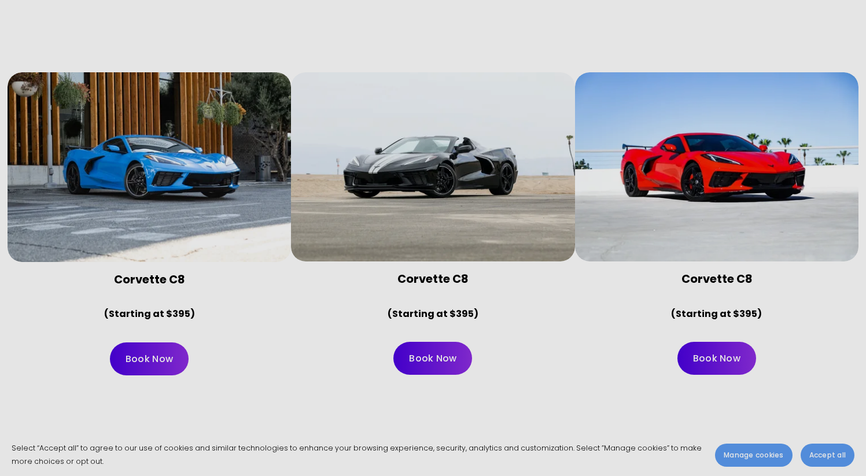
scroll to position [4361, 0]
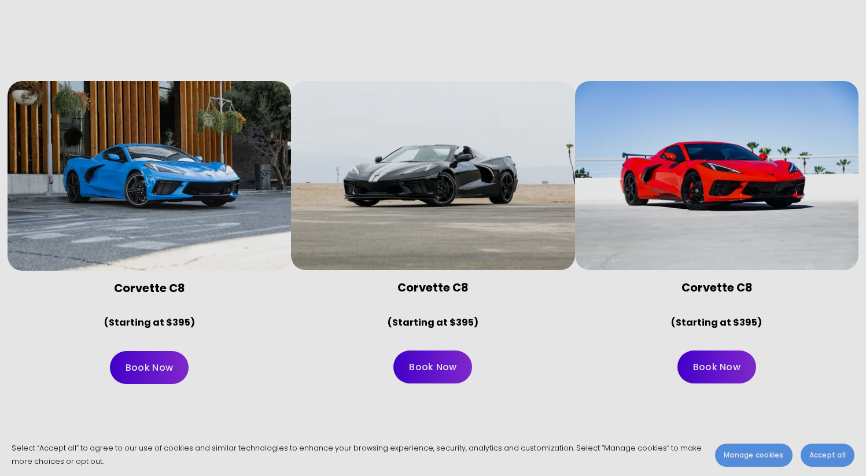
click at [131, 351] on link "Book Now" at bounding box center [149, 367] width 79 height 33
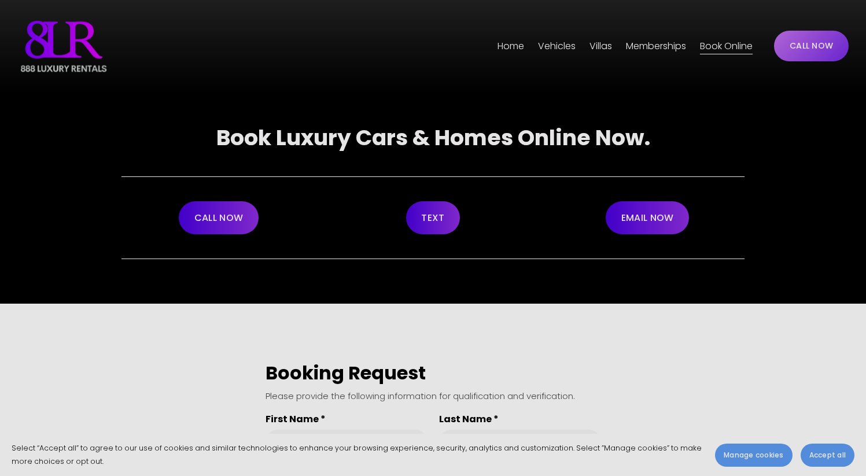
click at [65, 36] on img at bounding box center [63, 46] width 93 height 58
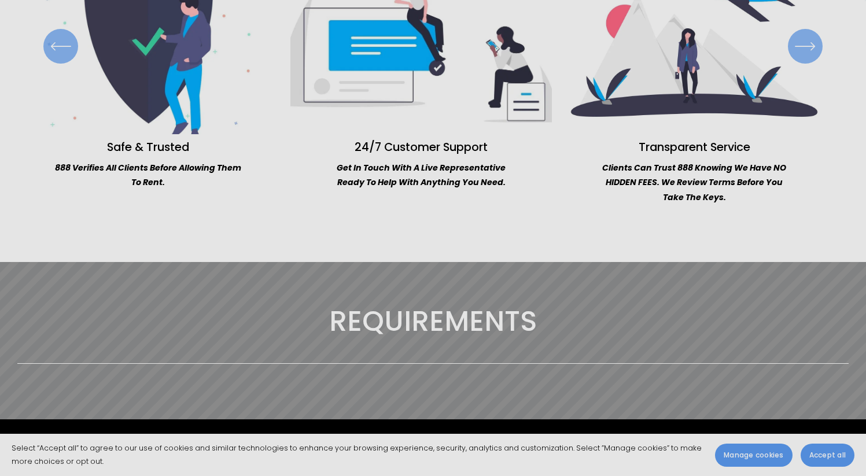
scroll to position [1270, 0]
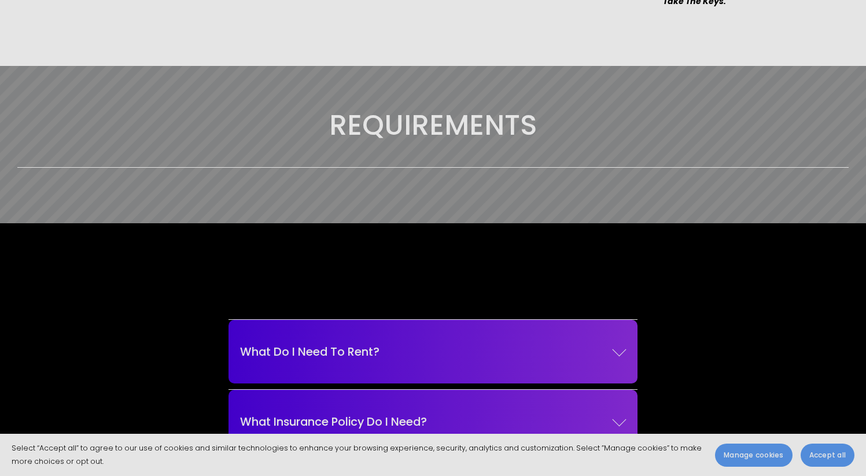
click at [371, 343] on span "What Do I Need To Rent?" at bounding box center [426, 351] width 372 height 17
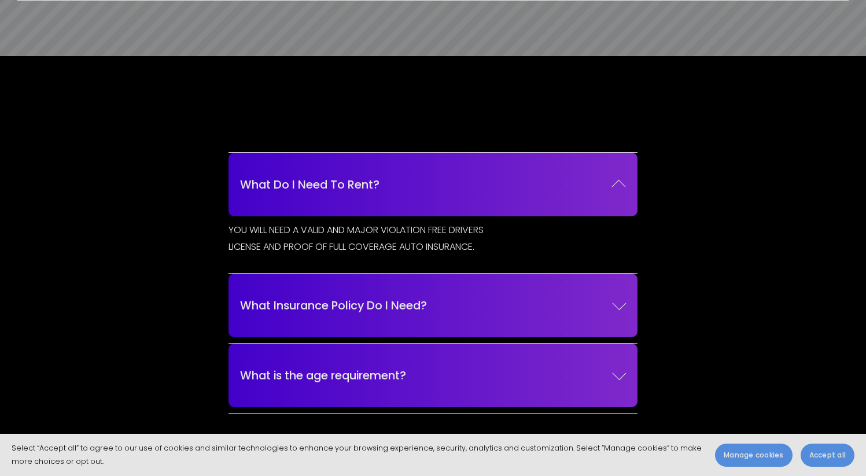
scroll to position [1440, 0]
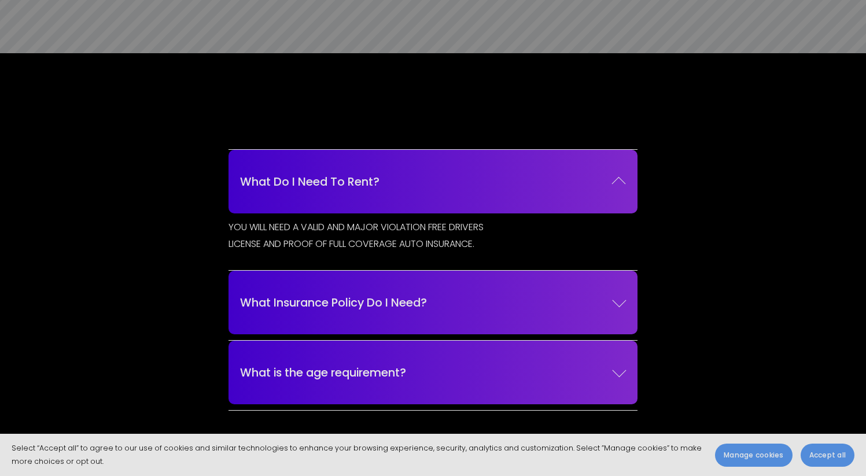
click at [402, 294] on span "What Insurance Policy Do I Need?" at bounding box center [426, 302] width 372 height 17
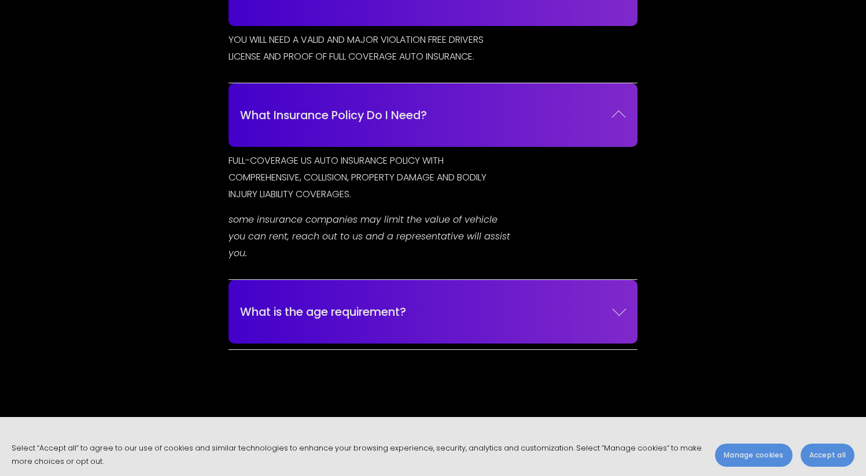
click at [402, 292] on button "What is the age requirement?" at bounding box center [433, 312] width 386 height 52
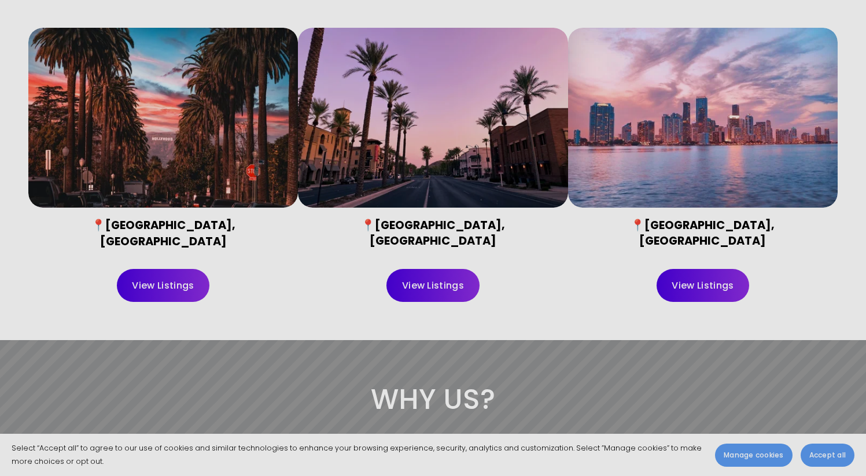
scroll to position [0, 0]
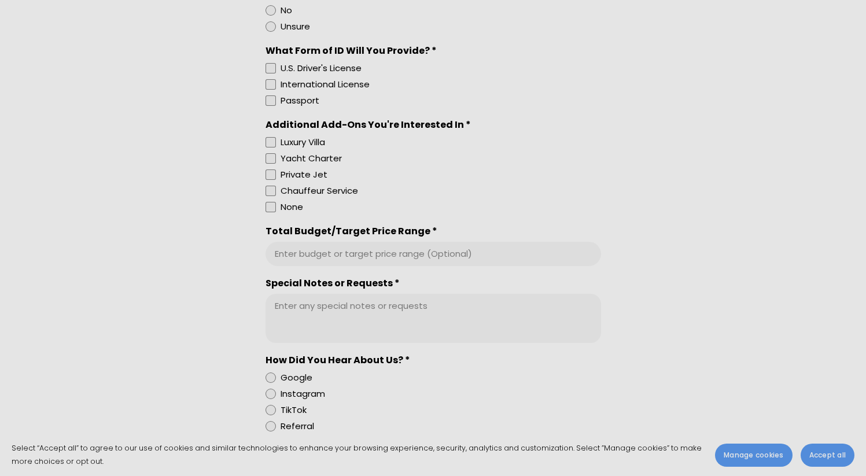
scroll to position [1442, 0]
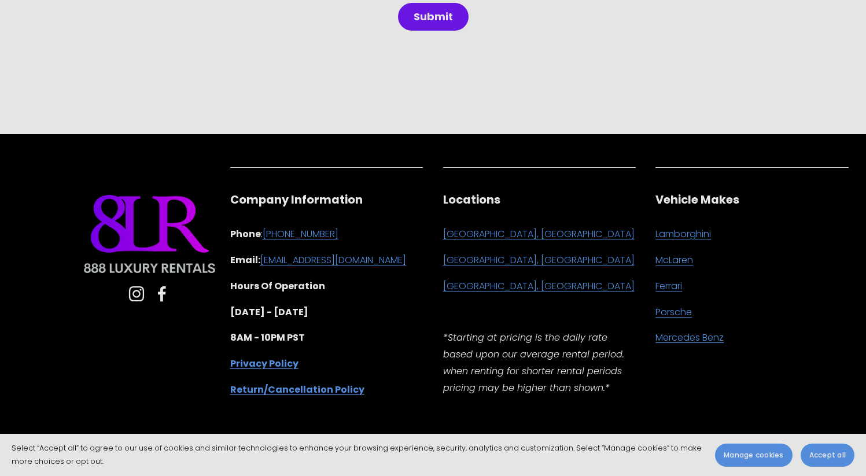
click at [501, 234] on link "[GEOGRAPHIC_DATA], [GEOGRAPHIC_DATA]" at bounding box center [539, 234] width 192 height 17
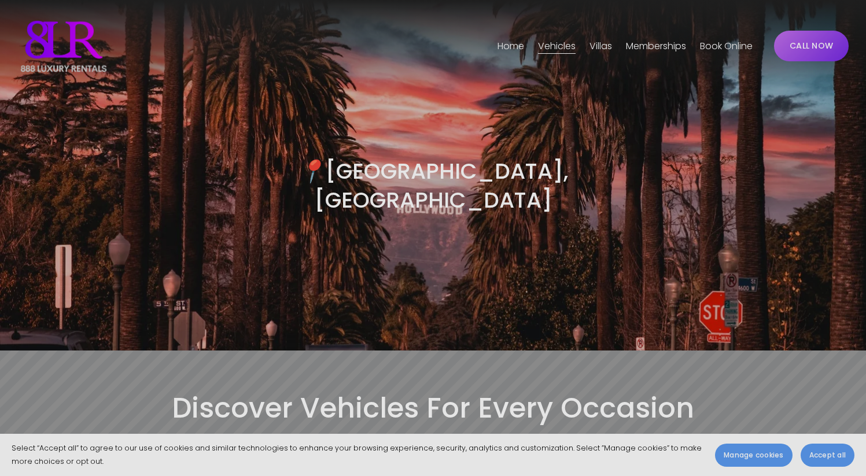
click at [498, 52] on link "Home" at bounding box center [511, 46] width 27 height 19
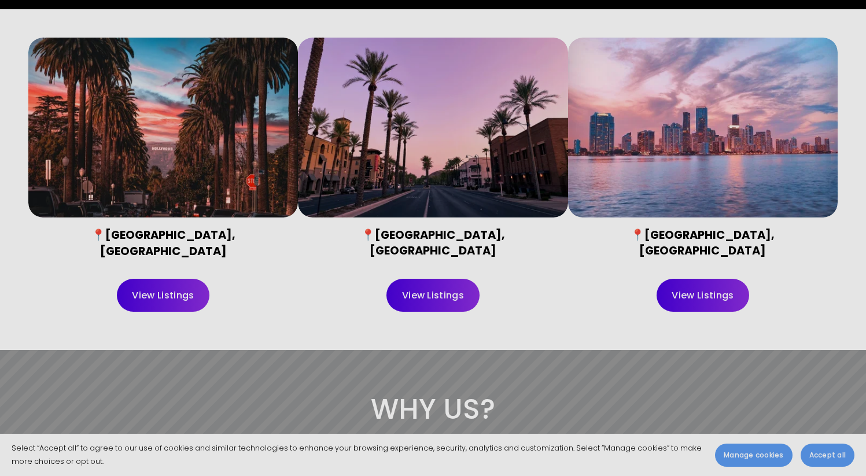
scroll to position [468, 0]
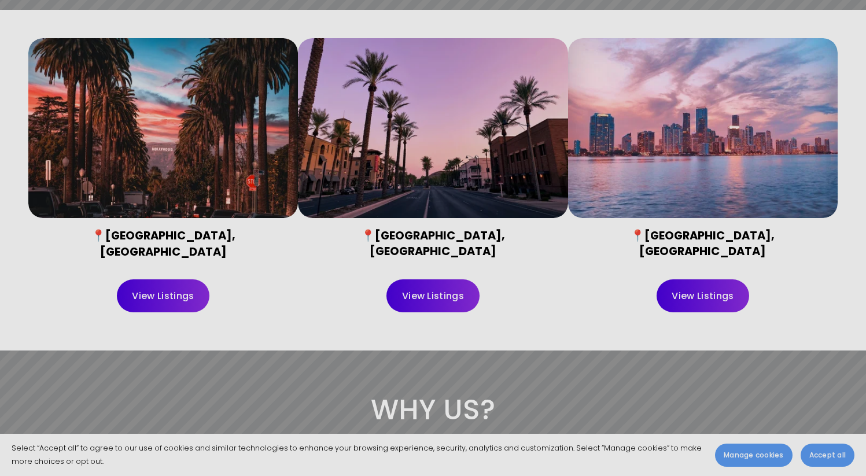
click at [177, 285] on link "View Listings" at bounding box center [163, 296] width 93 height 33
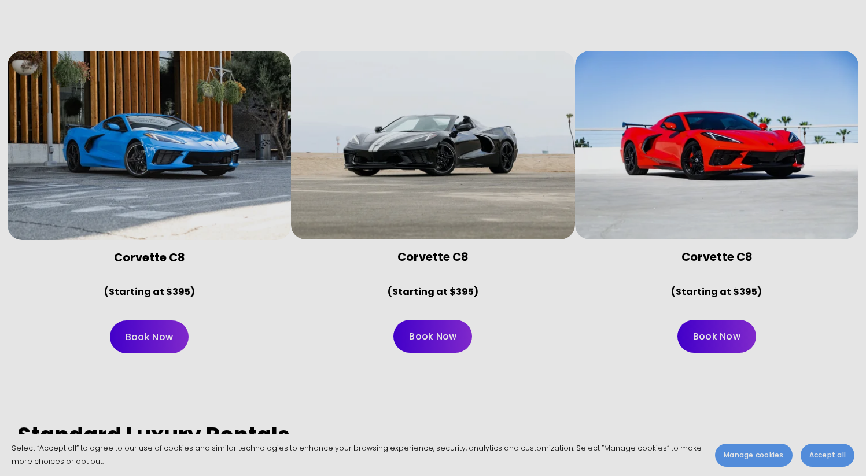
scroll to position [4394, 0]
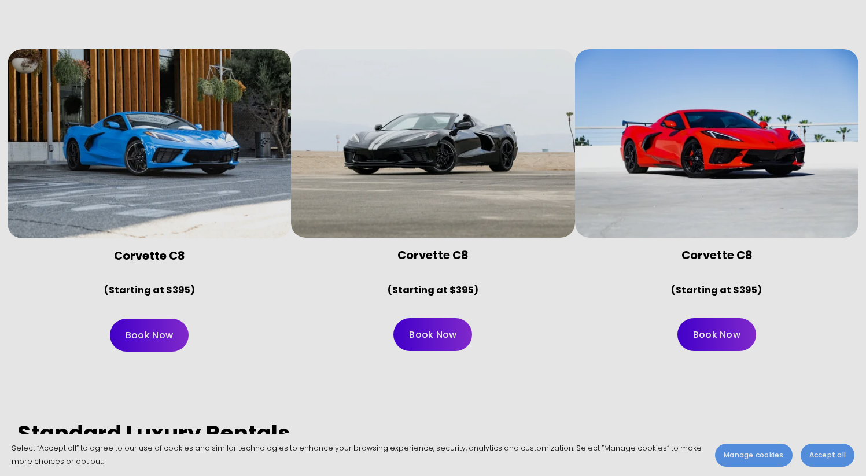
click at [163, 319] on link "Book Now" at bounding box center [149, 335] width 79 height 33
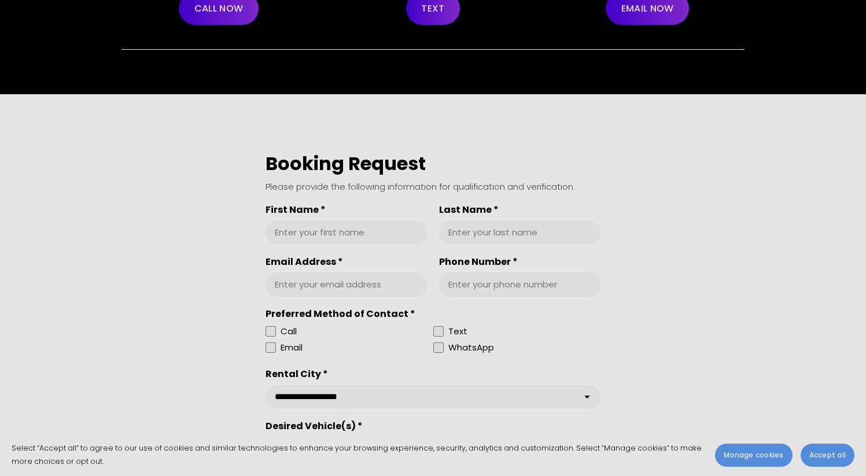
scroll to position [311, 0]
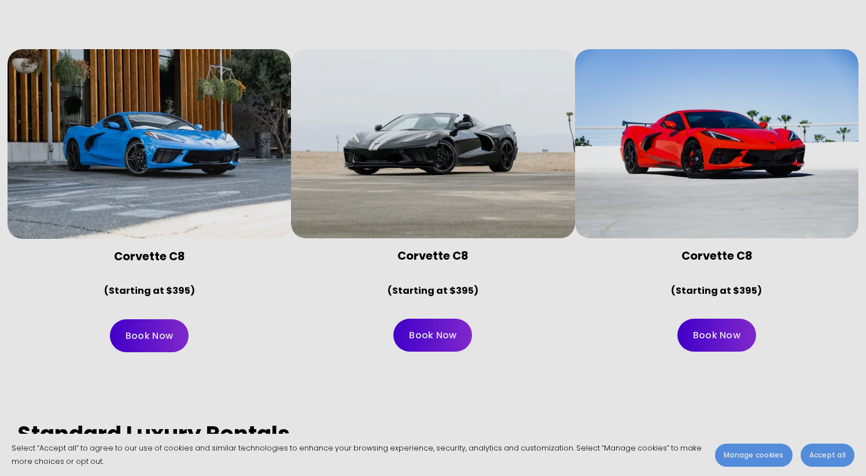
scroll to position [4393, 0]
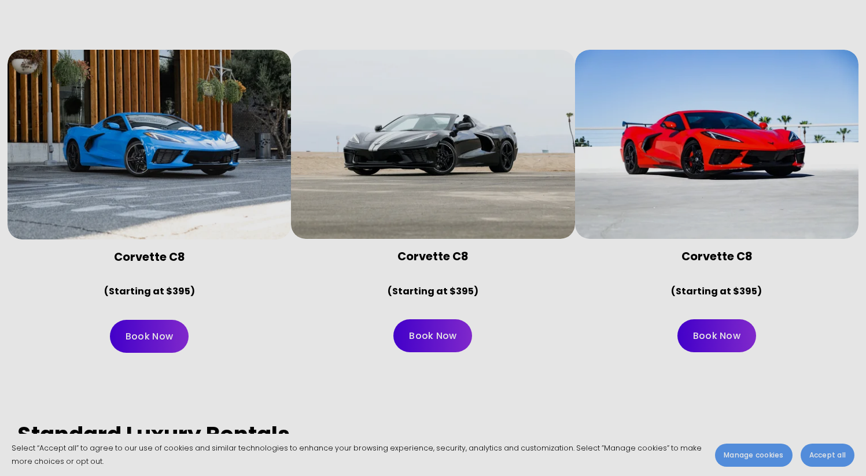
click at [156, 320] on link "Book Now" at bounding box center [149, 336] width 79 height 33
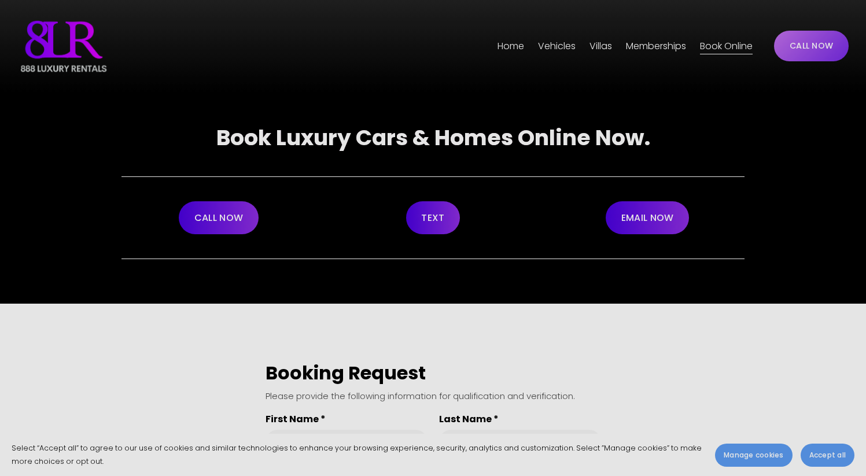
click at [217, 134] on strong "Book Luxury Cars & Homes Online Now." at bounding box center [433, 138] width 434 height 30
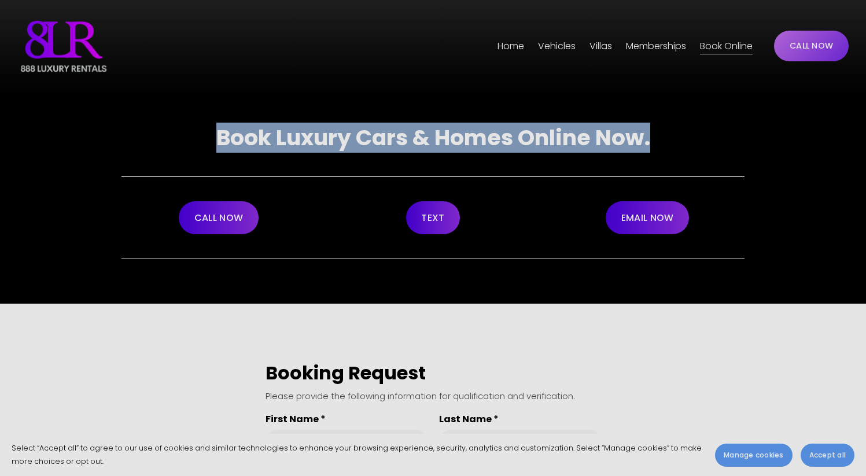
drag, startPoint x: 217, startPoint y: 134, endPoint x: 651, endPoint y: 141, distance: 433.5
click at [651, 141] on strong "Book Luxury Cars & Homes Online Now." at bounding box center [433, 138] width 434 height 30
click at [650, 141] on strong "Book Luxury Cars & Homes Online Now." at bounding box center [433, 138] width 434 height 30
drag, startPoint x: 650, startPoint y: 141, endPoint x: 227, endPoint y: 137, distance: 423.1
click at [229, 137] on strong "Book Luxury Cars & Homes Online Now." at bounding box center [433, 138] width 434 height 30
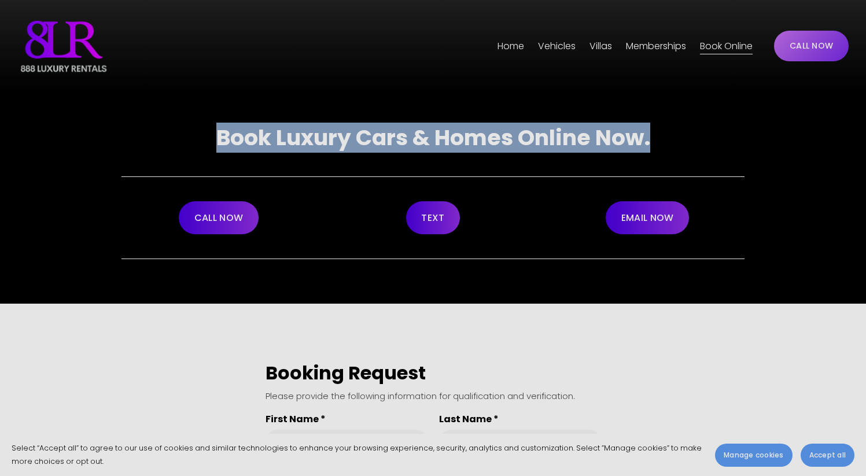
click at [227, 137] on strong "Book Luxury Cars & Homes Online Now." at bounding box center [433, 138] width 434 height 30
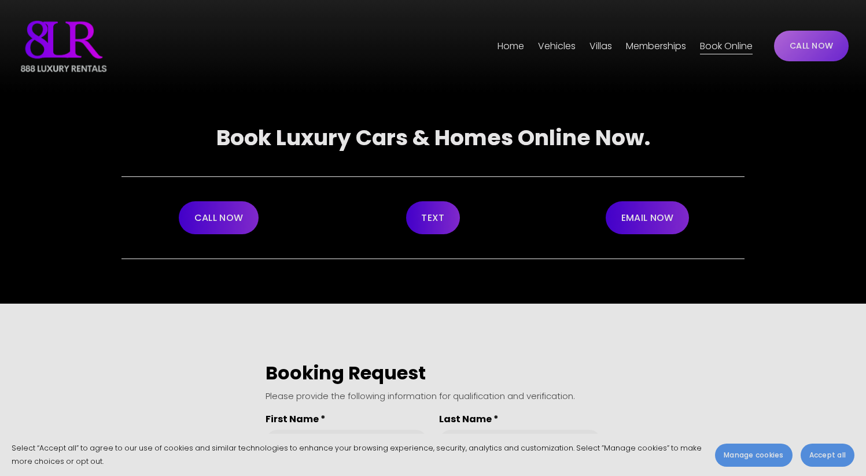
click at [515, 46] on link "Home" at bounding box center [511, 46] width 27 height 19
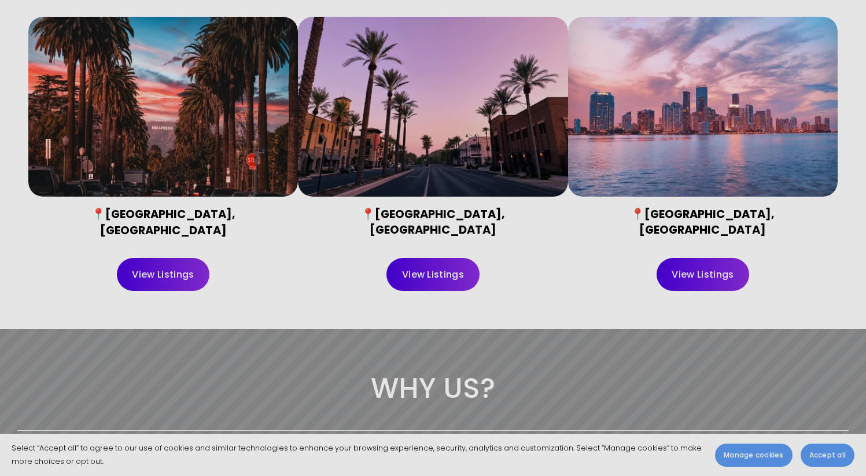
scroll to position [516, 0]
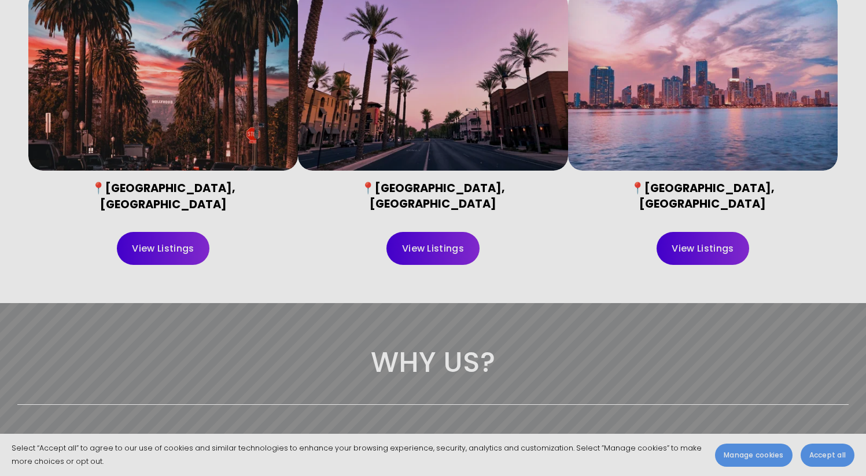
click at [187, 126] on div at bounding box center [163, 81] width 270 height 180
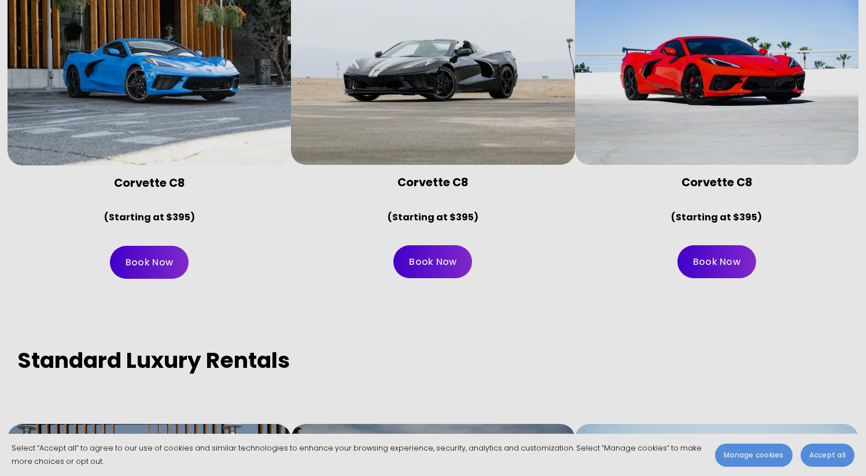
scroll to position [4467, 0]
click at [162, 345] on strong "Standard Luxury Rentals" at bounding box center [153, 360] width 273 height 30
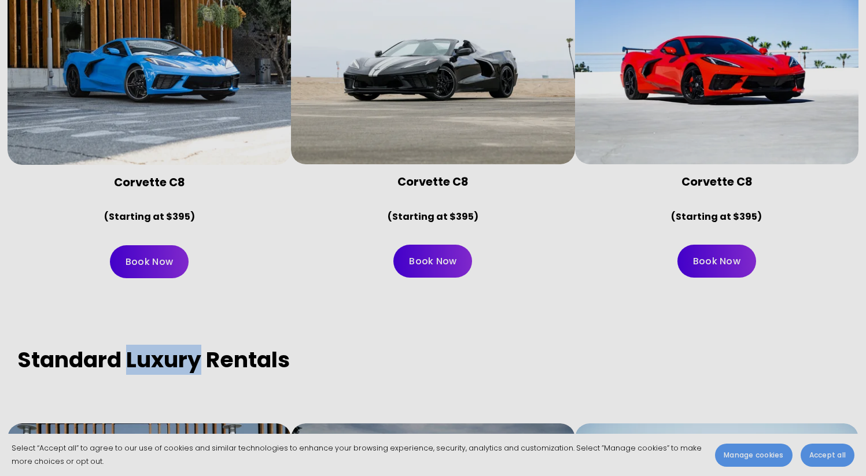
click at [162, 345] on strong "Standard Luxury Rentals" at bounding box center [153, 360] width 273 height 30
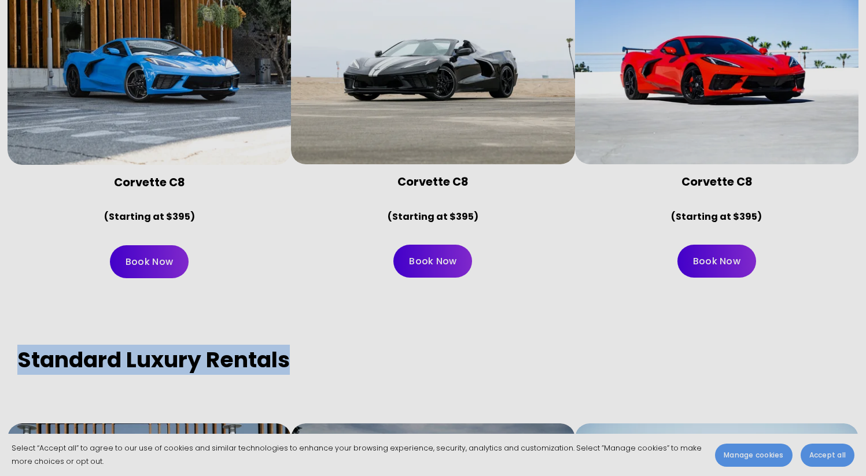
click at [162, 345] on strong "Standard Luxury Rentals" at bounding box center [153, 360] width 273 height 30
click at [185, 210] on strong "(Starting at $395)" at bounding box center [149, 216] width 91 height 13
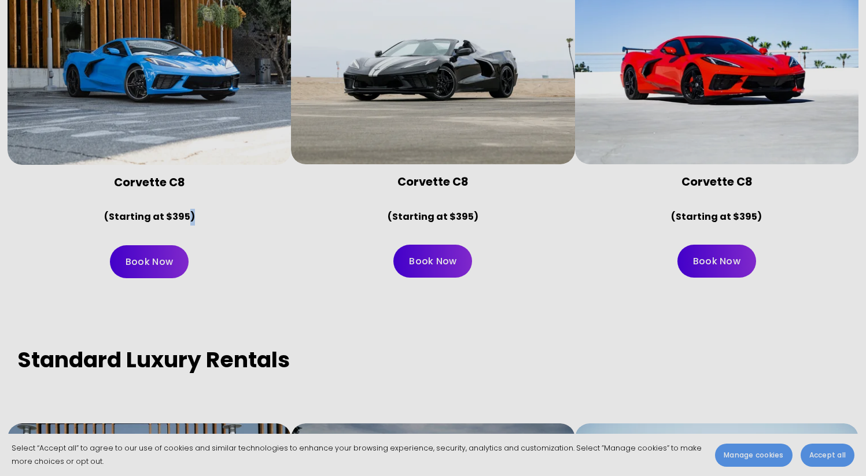
click at [185, 210] on strong "(Starting at $395)" at bounding box center [149, 216] width 91 height 13
click at [176, 210] on strong "(Starting at $395)" at bounding box center [149, 216] width 91 height 13
copy strong "395"
